Goal: Obtain resource: Download file/media

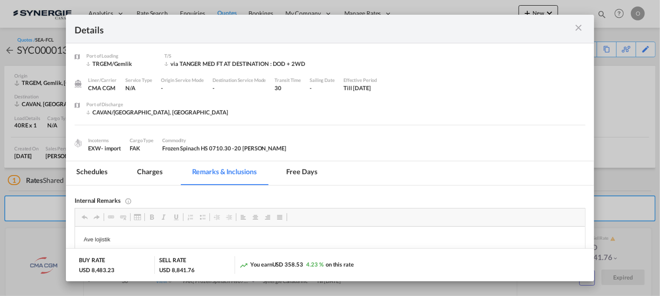
scroll to position [144, 0]
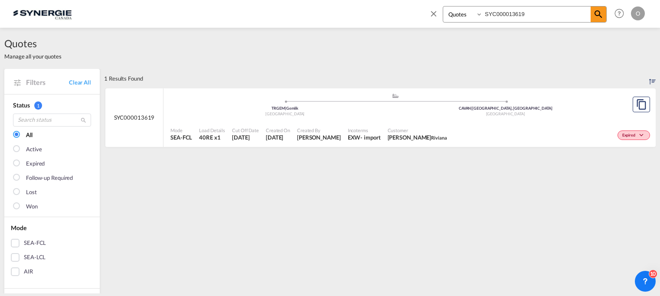
select select "Quotes"
click at [538, 17] on input "SYC000013619" at bounding box center [537, 14] width 108 height 15
paste input "422"
type input "SYC000014229"
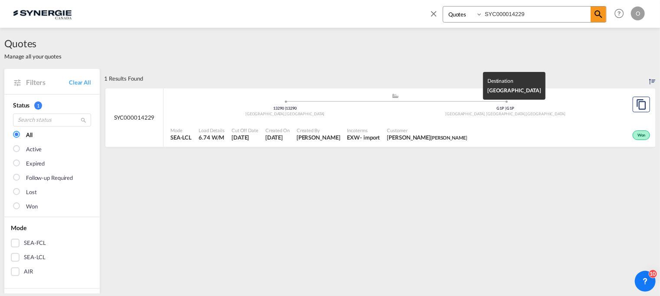
click at [544, 114] on div "Québec, QC , Canada" at bounding box center [506, 114] width 221 height 6
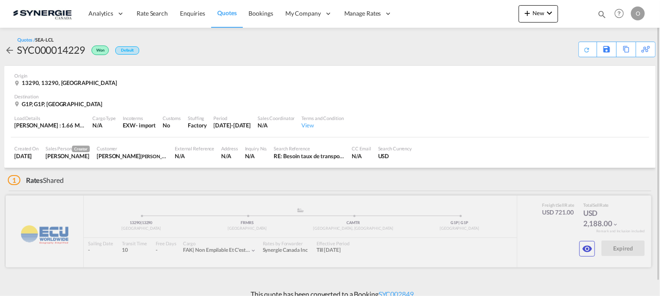
click at [590, 258] on div at bounding box center [329, 232] width 646 height 72
click at [585, 250] on md-icon "icon-eye" at bounding box center [587, 249] width 10 height 10
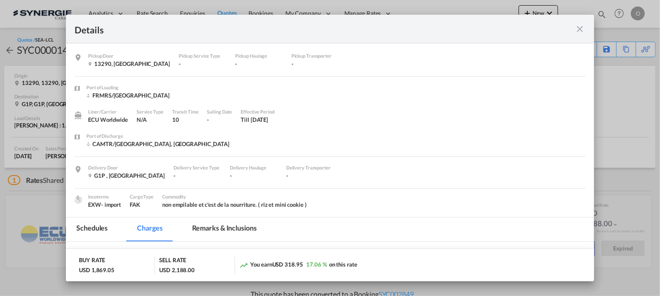
scroll to position [144, 0]
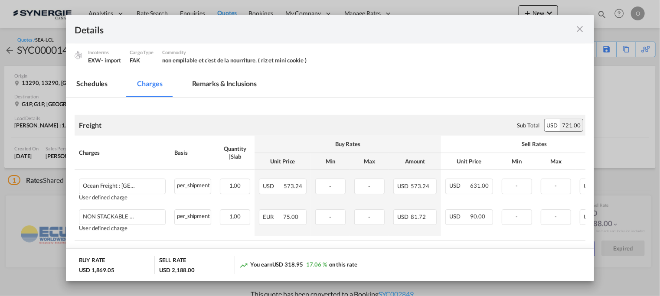
click at [582, 25] on md-icon "icon-close fg-AAA8AD m-0 cursor" at bounding box center [580, 29] width 10 height 10
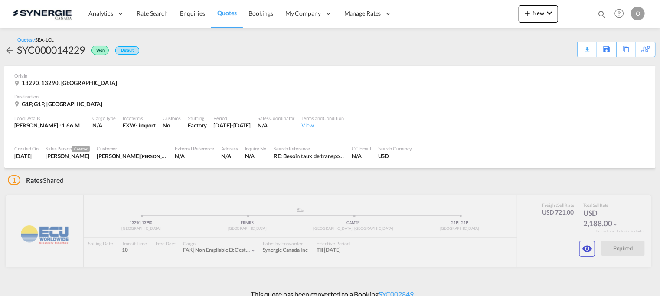
click at [581, 47] on div "Download Quote" at bounding box center [587, 50] width 20 height 16
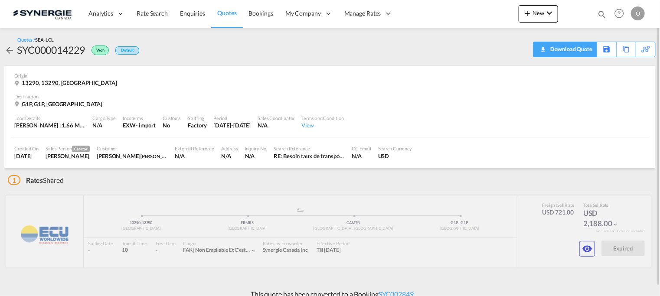
click at [592, 52] on div "Download Quote" at bounding box center [570, 49] width 44 height 14
click at [579, 51] on div "Download Quote" at bounding box center [570, 49] width 44 height 14
